Goal: Information Seeking & Learning: Learn about a topic

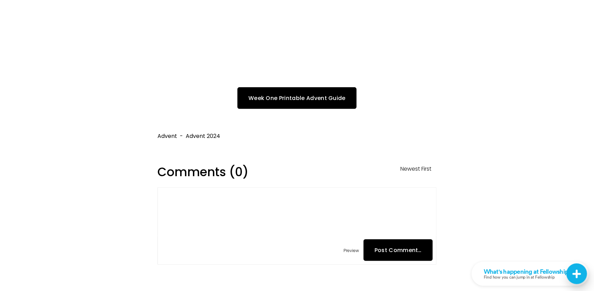
scroll to position [1724, 0]
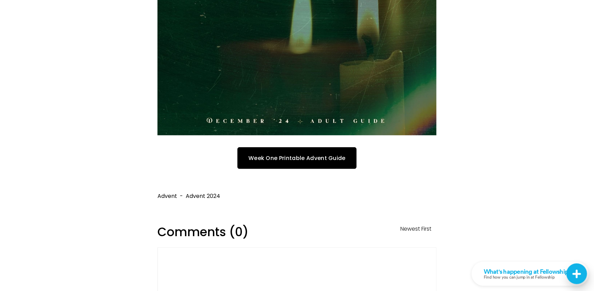
click at [339, 147] on link "Week One Printable Advent Guide" at bounding box center [297, 158] width 119 height 22
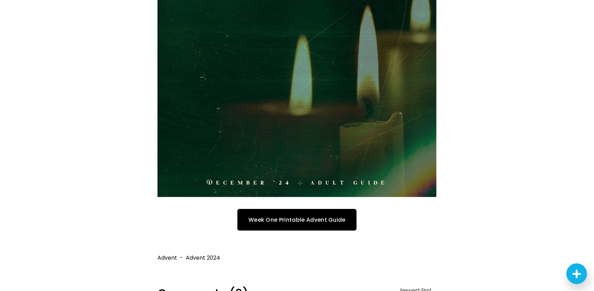
scroll to position [1866, 0]
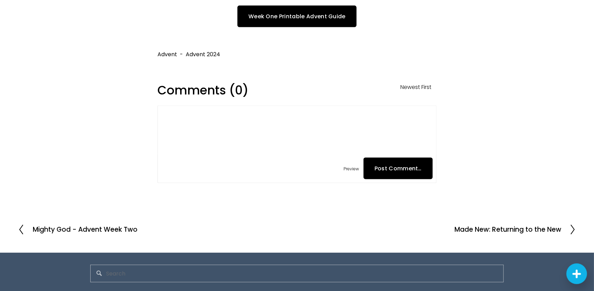
click at [116, 226] on h2 "Mighty God - Advent Week Two" at bounding box center [85, 229] width 105 height 7
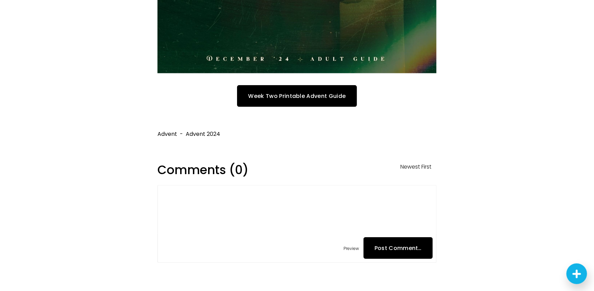
scroll to position [1862, 0]
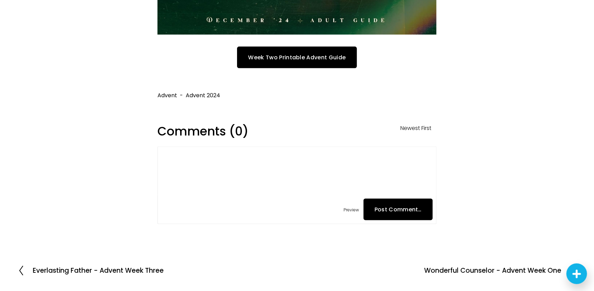
click at [128, 267] on h2 "Everlasting Father - Advent Week Three" at bounding box center [98, 270] width 131 height 7
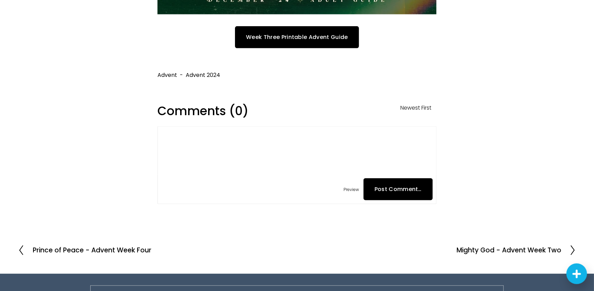
scroll to position [1927, 0]
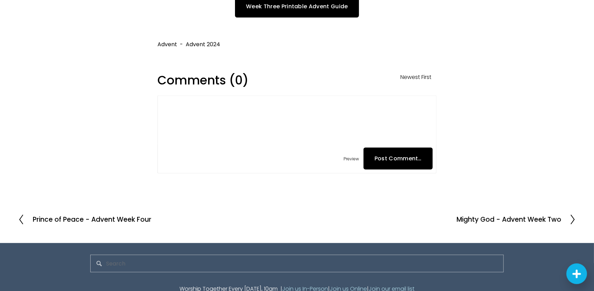
click at [134, 216] on h2 "Prince of Peace - Advent Week Four" at bounding box center [92, 219] width 119 height 7
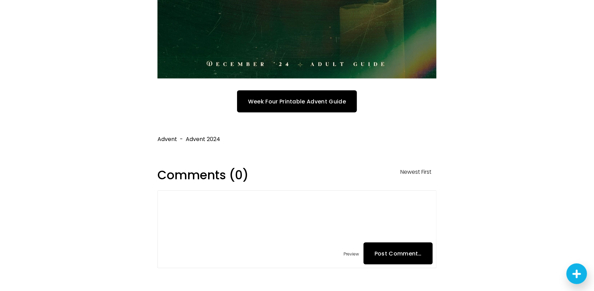
scroll to position [1557, 0]
